Goal: Transaction & Acquisition: Book appointment/travel/reservation

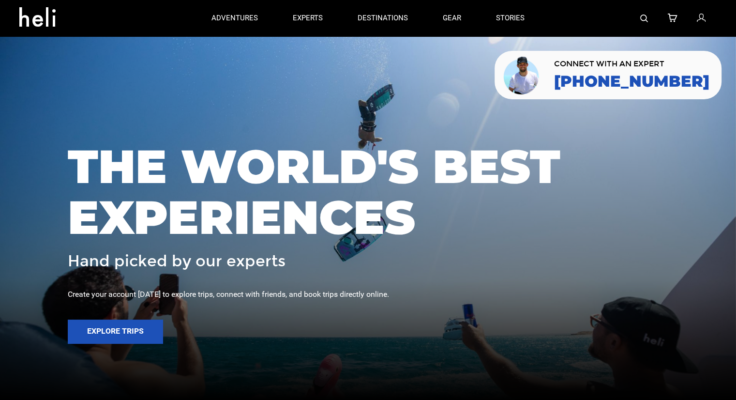
click at [650, 18] on div at bounding box center [629, 18] width 175 height 36
click at [646, 18] on img at bounding box center [644, 19] width 8 height 8
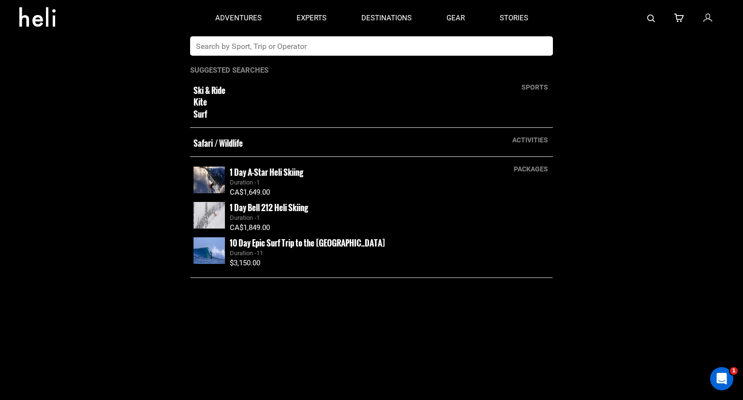
click at [414, 54] on input "text" at bounding box center [361, 45] width 343 height 19
type input "[PERSON_NAME]"
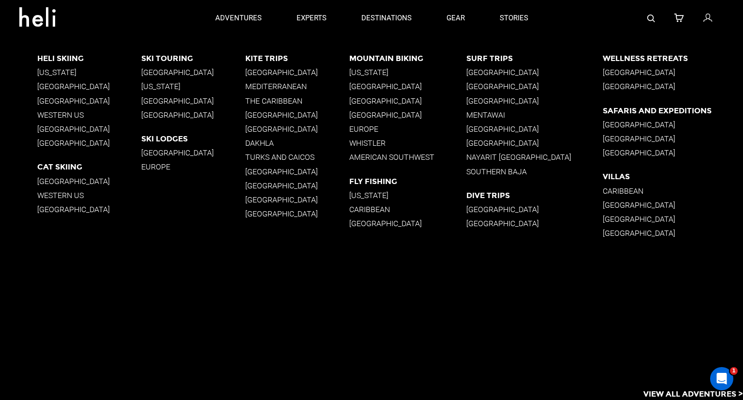
click at [59, 113] on p "Western US" at bounding box center [89, 114] width 104 height 9
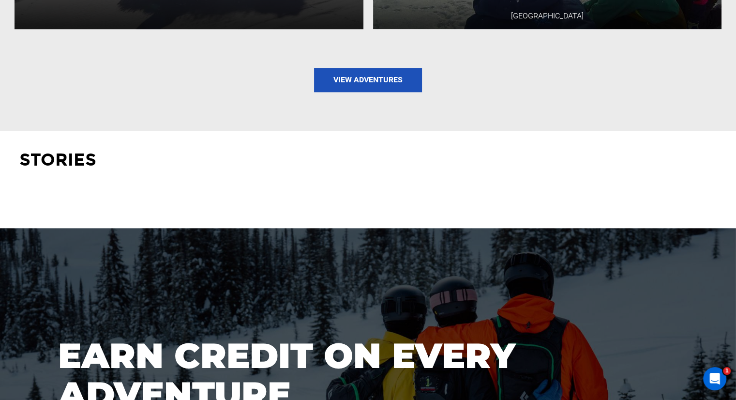
scroll to position [1340, 0]
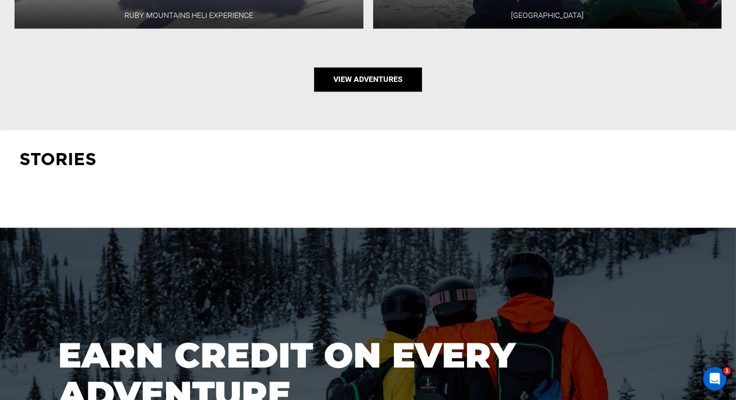
click at [342, 84] on link "View Adventures" at bounding box center [368, 79] width 108 height 24
type input "Heli Skiing"
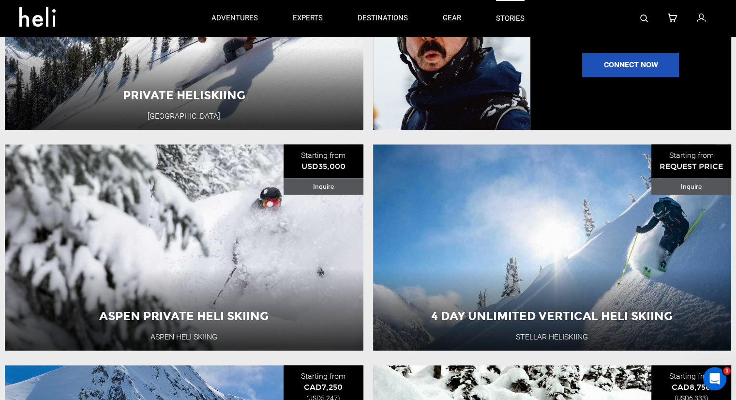
scroll to position [740, 0]
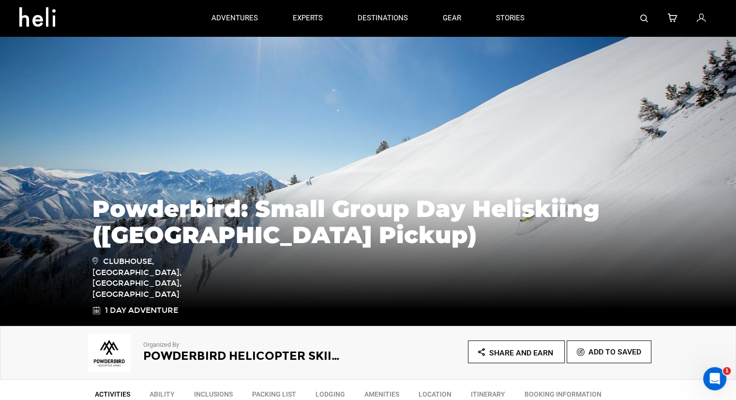
click at [643, 18] on img at bounding box center [644, 19] width 8 height 8
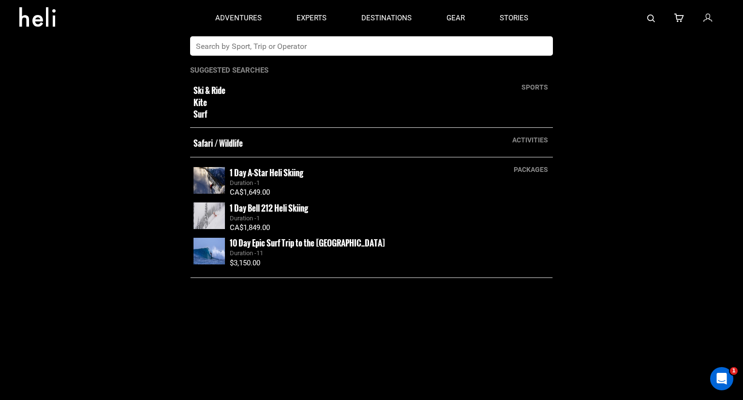
click at [478, 49] on input "text" at bounding box center [361, 45] width 343 height 19
type input "powderbird"
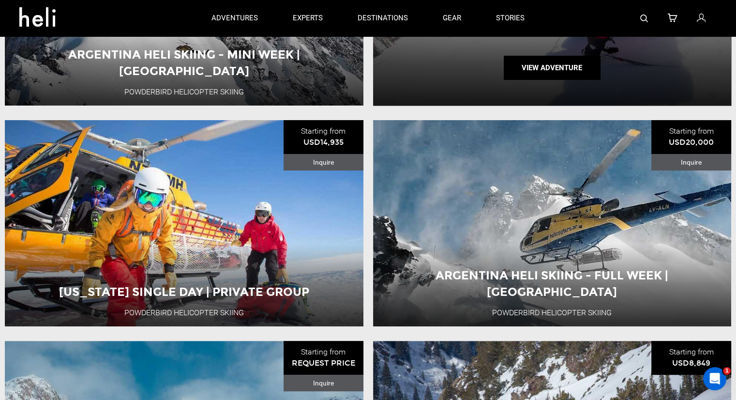
scroll to position [217, 0]
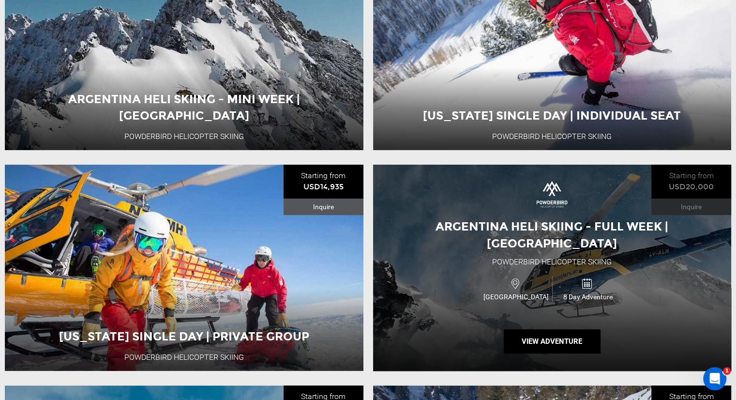
click at [581, 258] on div "Argentina Heli Skiing - Full Week | El Azufre Hotel Powderbird Helicopter Skiin…" at bounding box center [552, 267] width 358 height 206
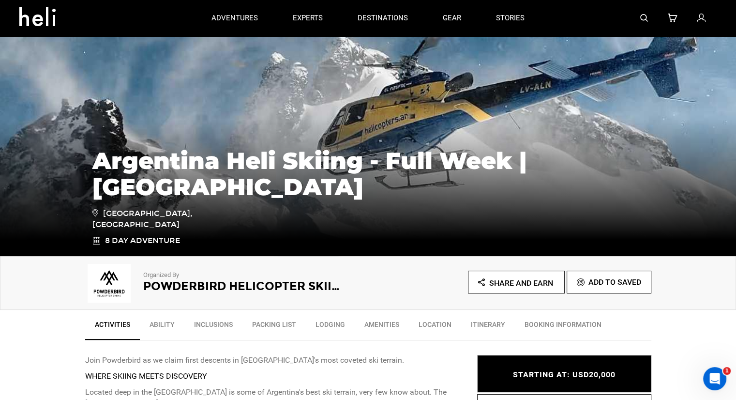
scroll to position [70, 0]
type input "powderbird"
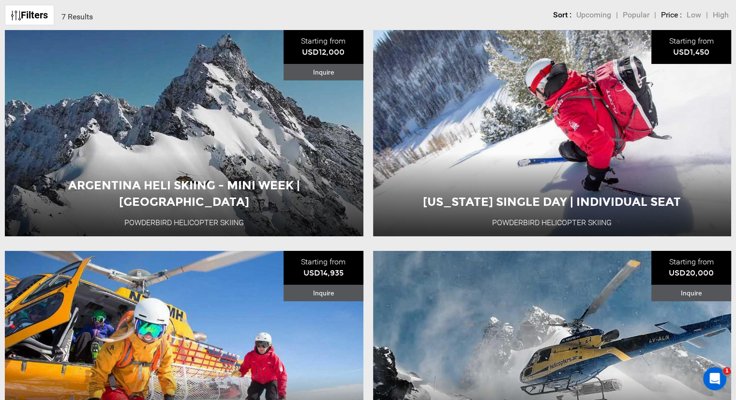
scroll to position [77, 0]
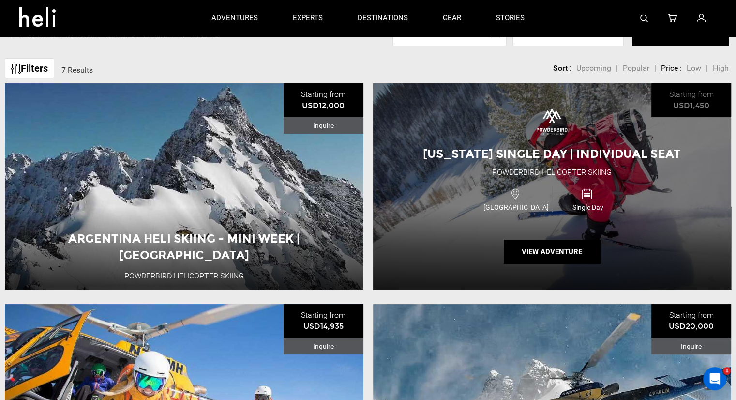
click at [477, 170] on div "Utah Single Day | Individual Seat Powderbird Helicopter Skiing USA Single Day V…" at bounding box center [552, 186] width 358 height 206
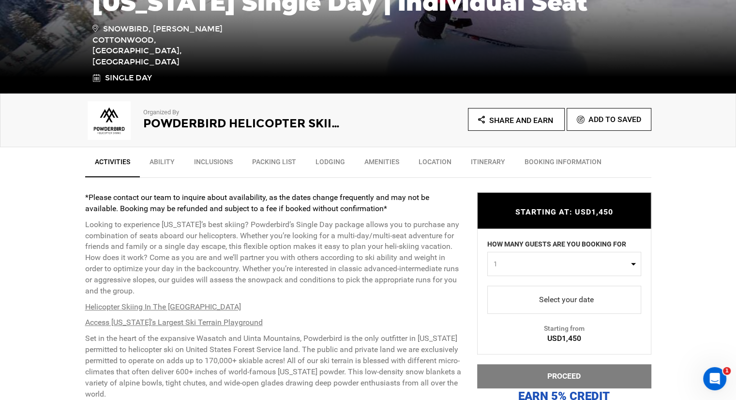
scroll to position [233, 0]
